Goal: Task Accomplishment & Management: Use online tool/utility

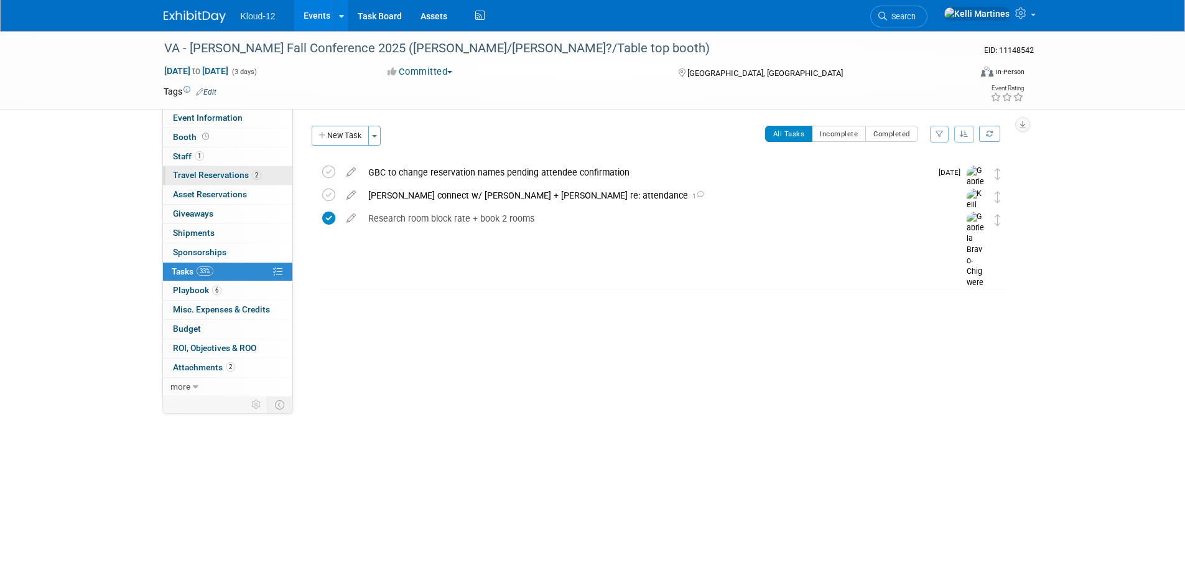
click at [202, 169] on link "2 Travel Reservations 2" at bounding box center [227, 175] width 129 height 19
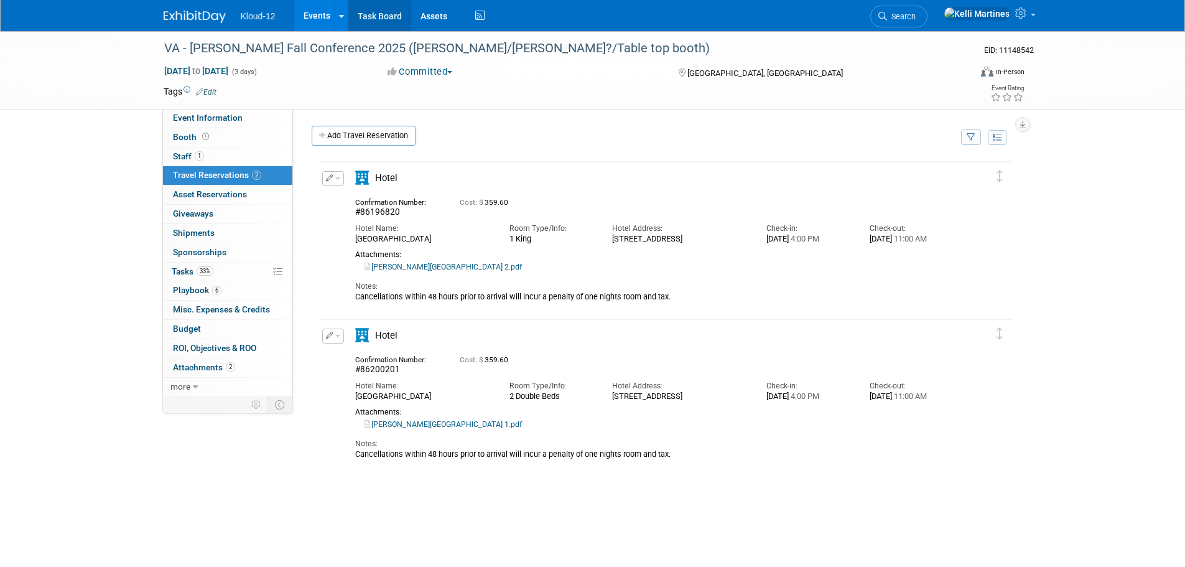
click at [370, 16] on link "Task Board" at bounding box center [379, 15] width 63 height 31
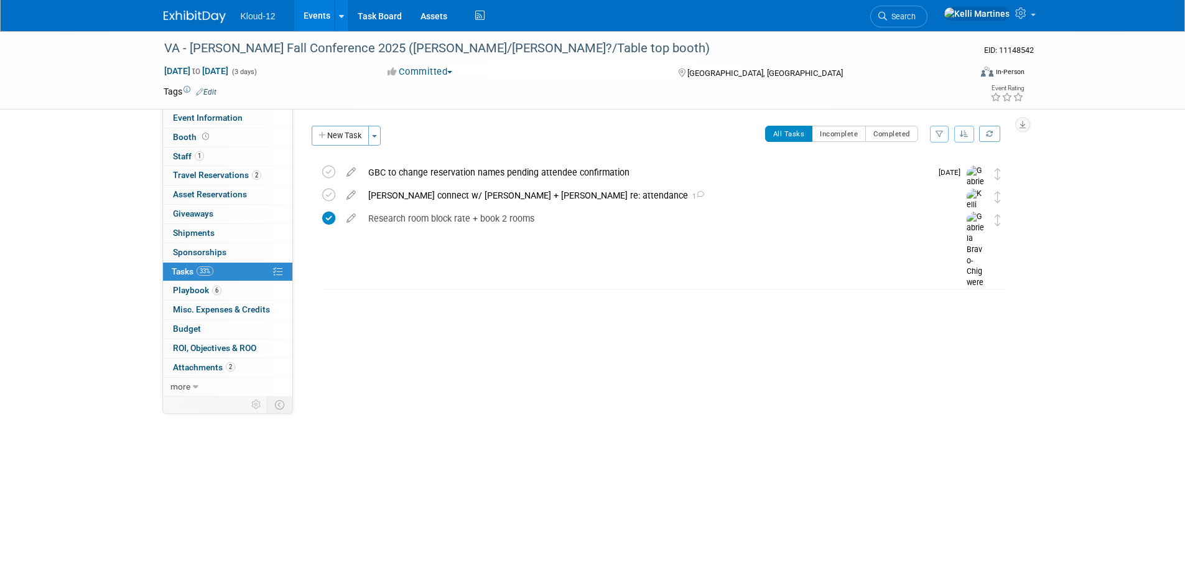
click at [185, 272] on span "Tasks 33%" at bounding box center [193, 271] width 42 height 10
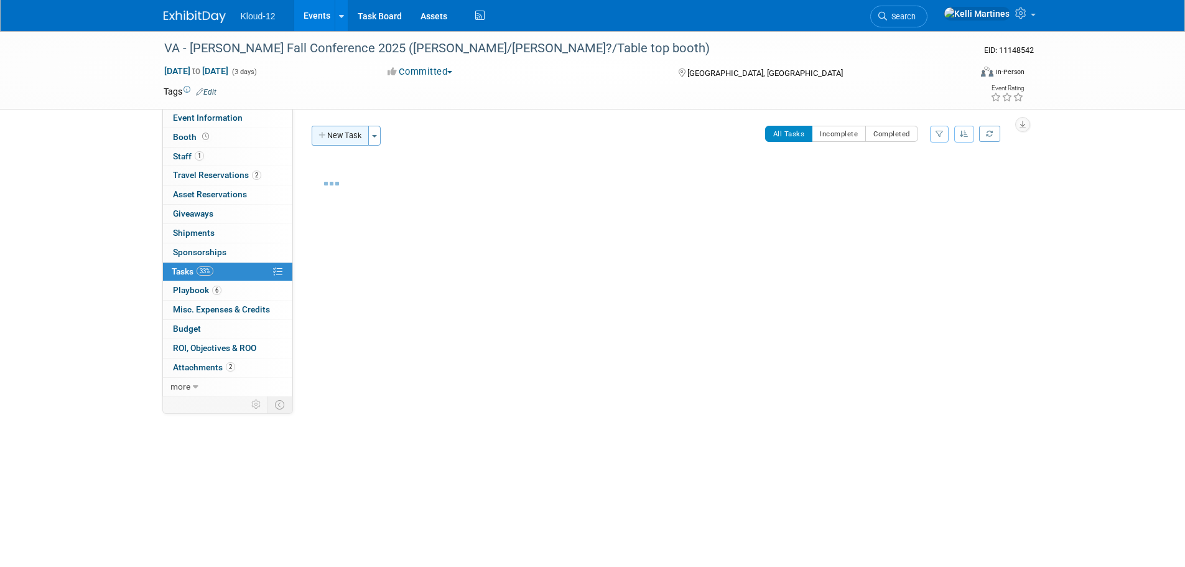
click at [341, 131] on button "New Task" at bounding box center [340, 136] width 57 height 20
